Goal: Transaction & Acquisition: Obtain resource

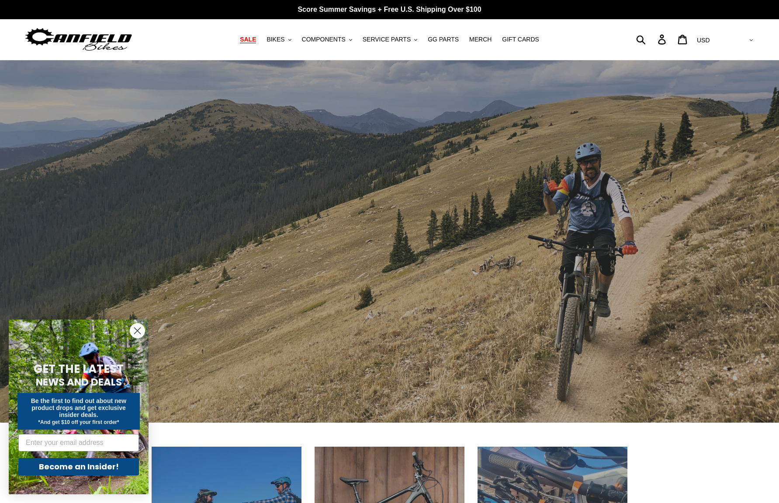
click at [251, 40] on link "SALE" at bounding box center [247, 40] width 25 height 12
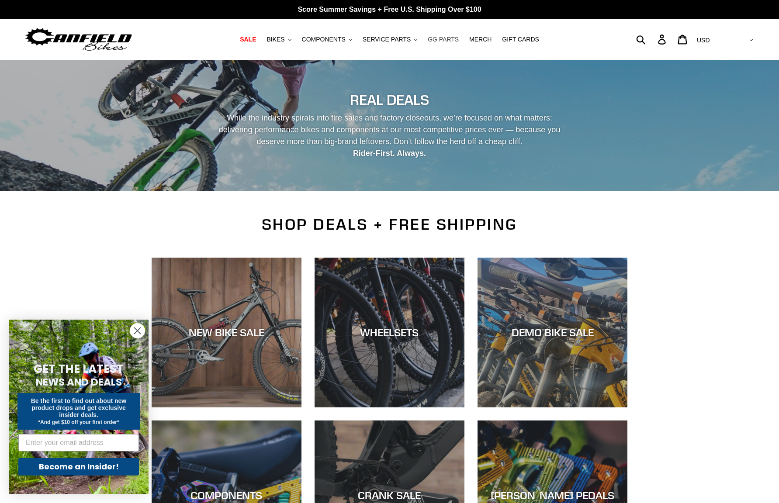
click at [435, 41] on span "GG PARTS" at bounding box center [442, 39] width 31 height 7
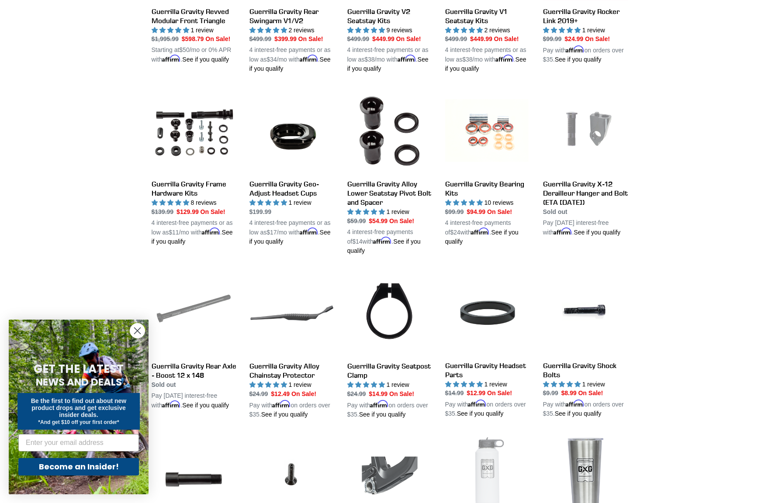
scroll to position [466, 0]
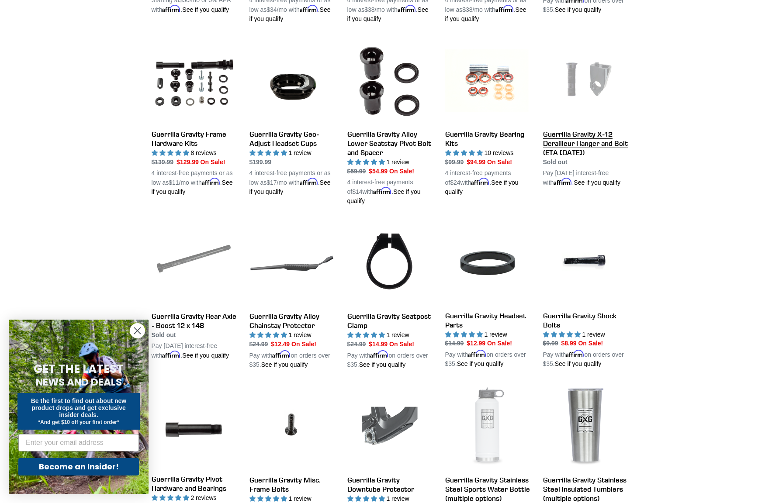
click at [602, 99] on link "Guerrilla Gravity X-12 Derailleur Hanger and Bolt (ETA 9/15/25)" at bounding box center [585, 113] width 85 height 148
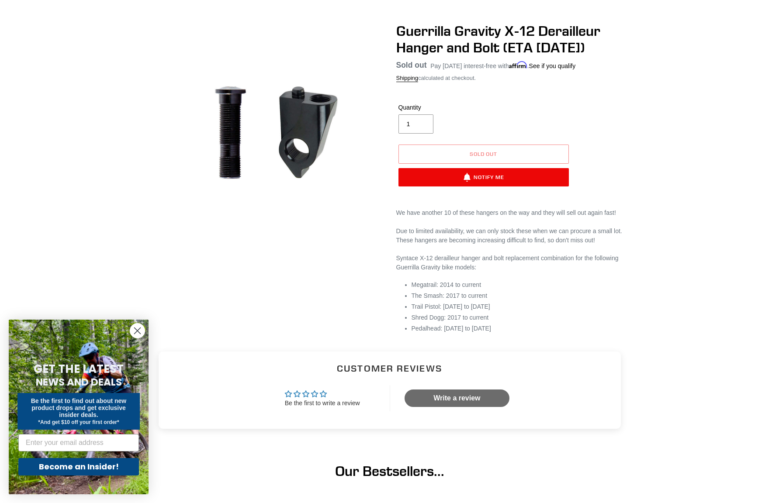
scroll to position [58, 0]
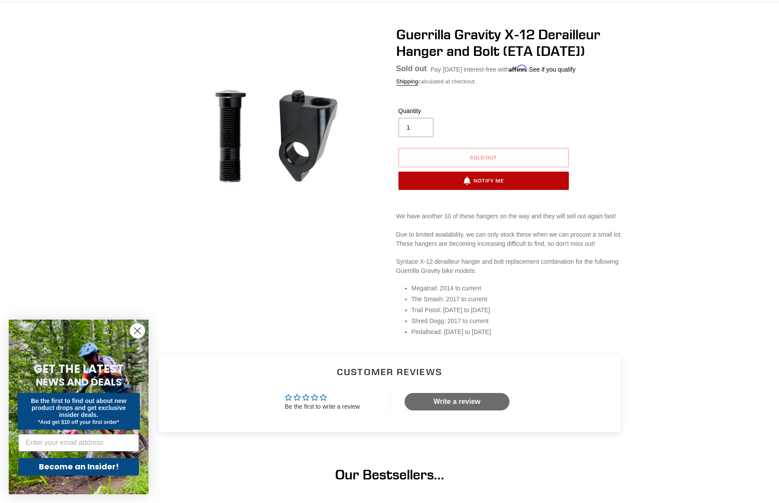
click at [494, 183] on button "Notify Me" at bounding box center [483, 181] width 170 height 18
select select "US"
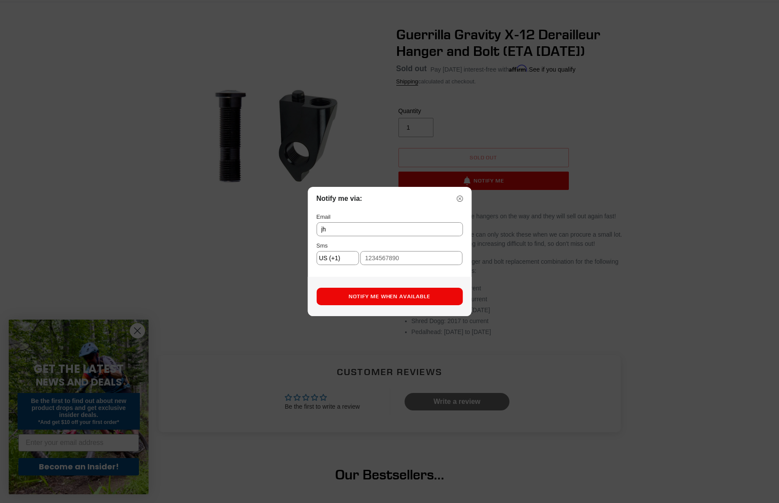
type input "jholmes845@gmail.com"
click at [394, 258] on input "text" at bounding box center [411, 258] width 103 height 14
type input "7175143461"
click at [365, 297] on button "Notify Me When Available" at bounding box center [389, 296] width 146 height 17
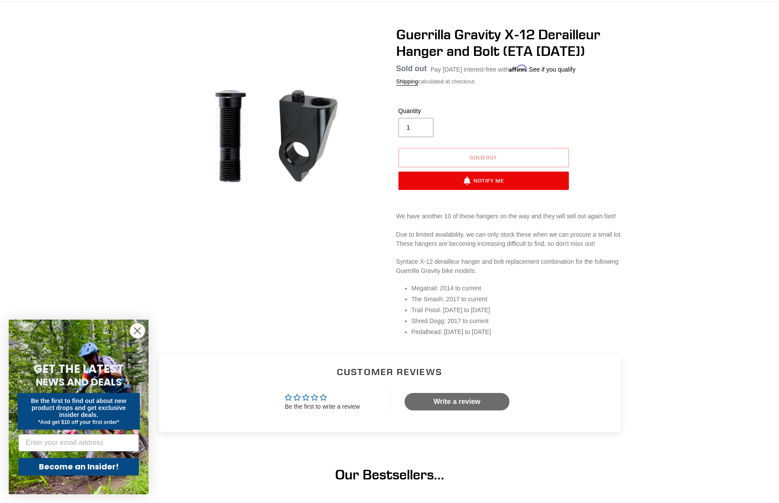
click at [661, 113] on div "Guerrilla Gravity X-12 Derailleur Hanger and Bolt (ETA 9/15/25) No reviews Regu…" at bounding box center [389, 185] width 779 height 318
drag, startPoint x: 601, startPoint y: 35, endPoint x: 396, endPoint y: 35, distance: 204.8
click at [396, 35] on h1 "Guerrilla Gravity X-12 Derailleur Hanger and Bolt (ETA 9/15/25)" at bounding box center [511, 43] width 231 height 34
copy h1 "Guerrilla Gravity X-12 Derailleur"
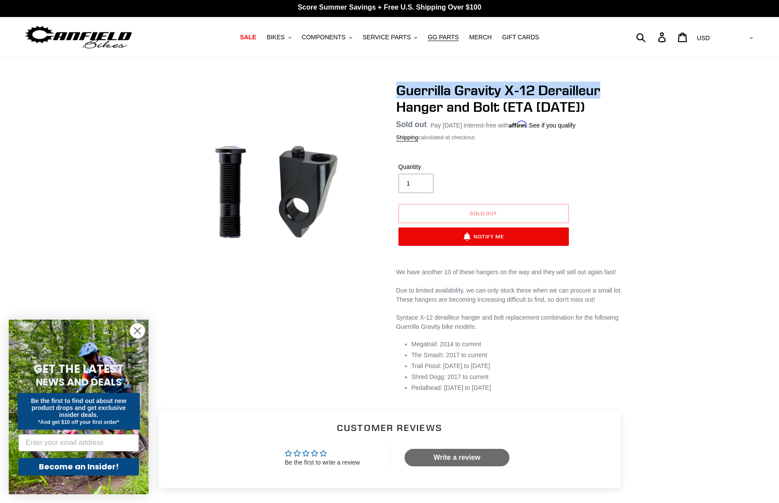
scroll to position [0, 0]
